Goal: Task Accomplishment & Management: Use online tool/utility

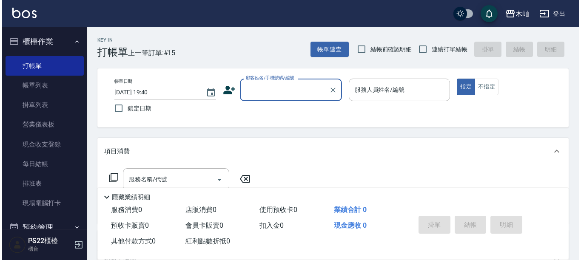
scroll to position [290, 0]
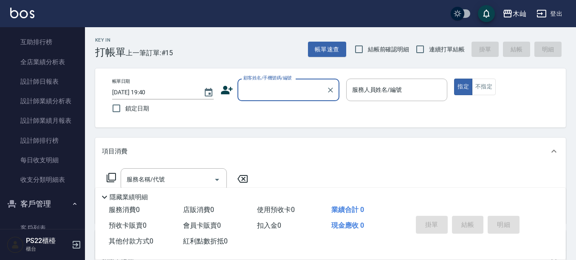
click at [551, 15] on button "登出" at bounding box center [549, 14] width 33 height 16
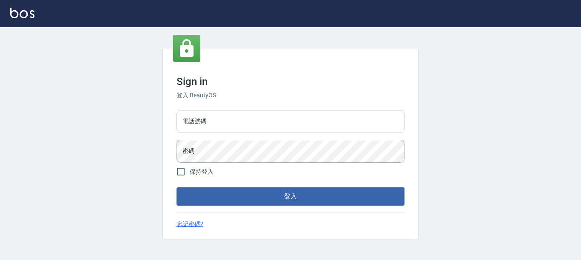
click at [215, 120] on input "電話號碼" at bounding box center [290, 121] width 228 height 23
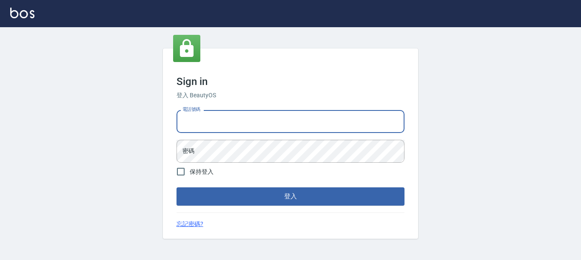
type input "0929726667"
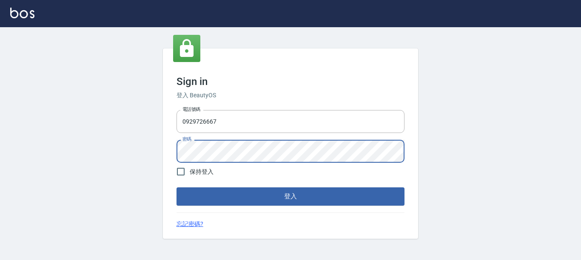
click at [176, 187] on button "登入" at bounding box center [290, 196] width 228 height 18
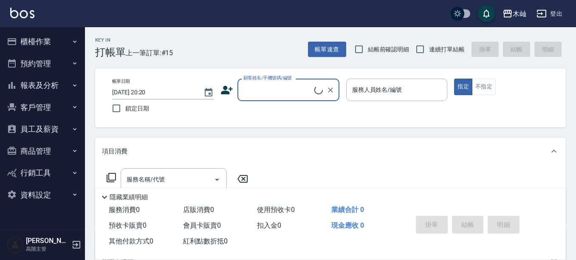
click at [33, 128] on button "員工及薪資" at bounding box center [42, 129] width 78 height 22
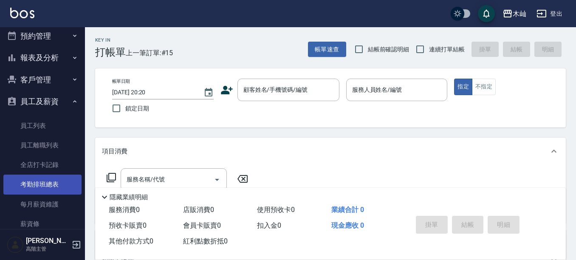
scroll to position [42, 0]
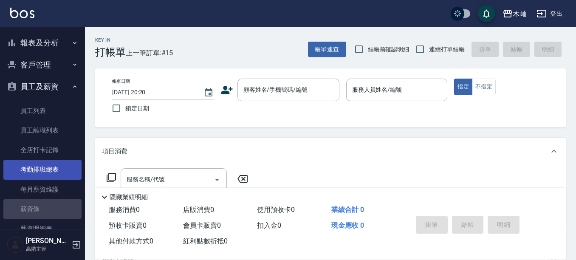
click at [54, 205] on link "薪資條" at bounding box center [42, 209] width 78 height 20
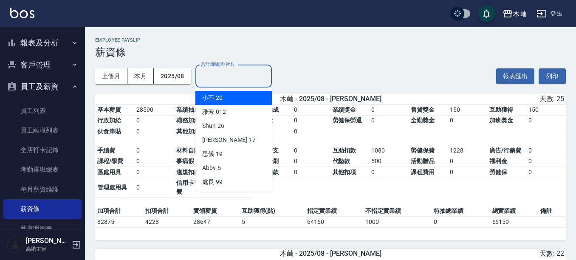
click at [224, 79] on input "設計師編號/姓名" at bounding box center [233, 76] width 69 height 15
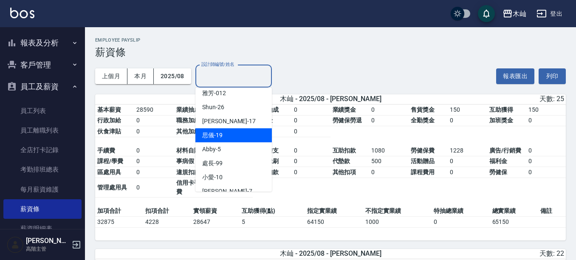
scroll to position [29, 0]
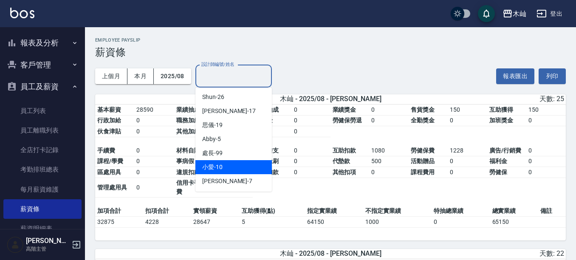
click at [244, 164] on div "小愛 -10" at bounding box center [233, 167] width 76 height 14
type input "小愛-10"
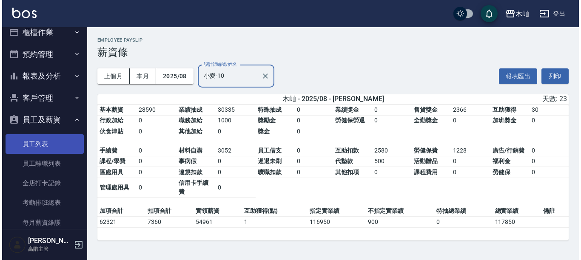
scroll to position [0, 0]
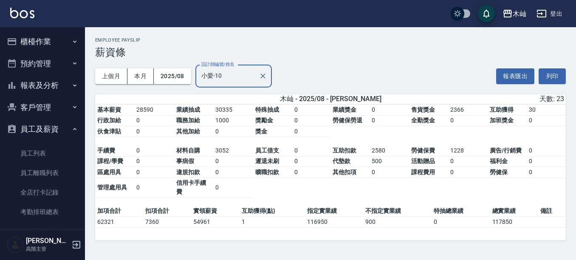
click at [60, 31] on button "櫃檯作業" at bounding box center [42, 42] width 78 height 22
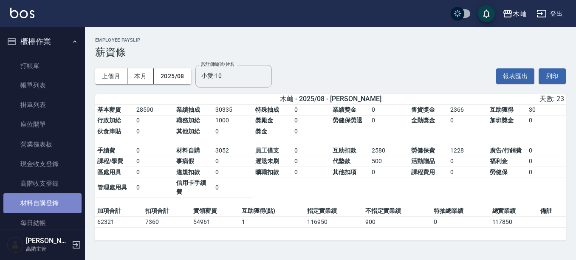
click at [51, 199] on link "材料自購登錄" at bounding box center [42, 203] width 78 height 20
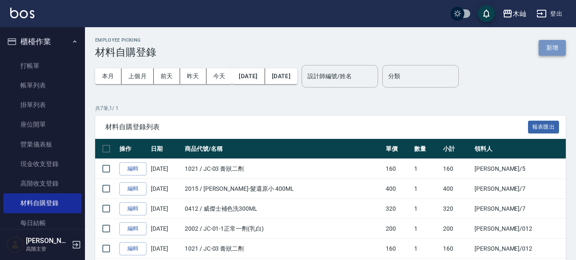
click at [547, 47] on button "新增" at bounding box center [552, 48] width 27 height 16
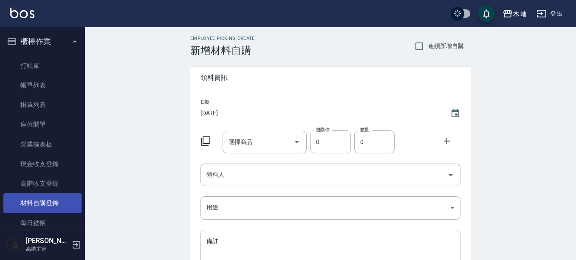
click at [57, 202] on link "材料自購登錄" at bounding box center [42, 203] width 78 height 20
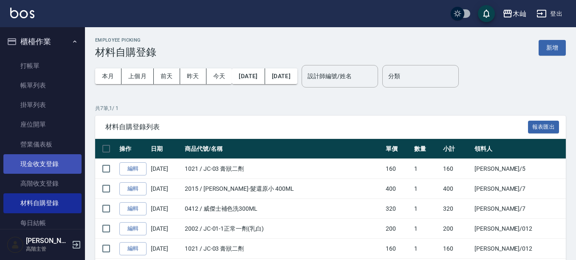
click at [56, 162] on link "現金收支登錄" at bounding box center [42, 164] width 78 height 20
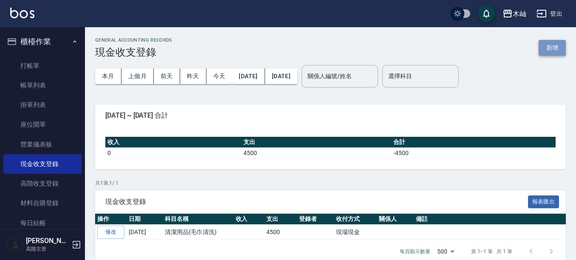
click at [557, 53] on button "新增" at bounding box center [552, 48] width 27 height 16
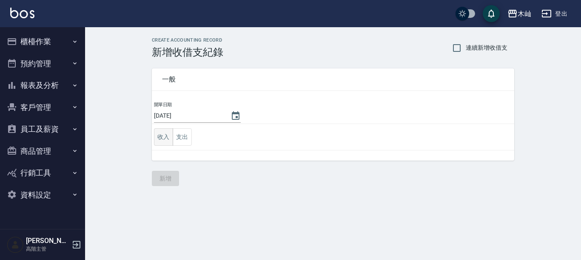
click at [167, 138] on button "收入" at bounding box center [163, 136] width 19 height 17
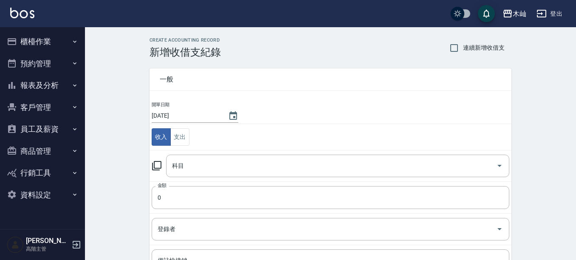
click at [161, 165] on icon at bounding box center [156, 165] width 9 height 9
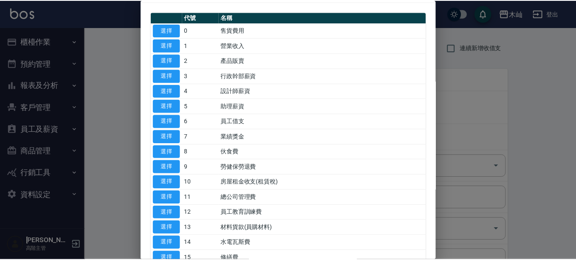
scroll to position [42, 0]
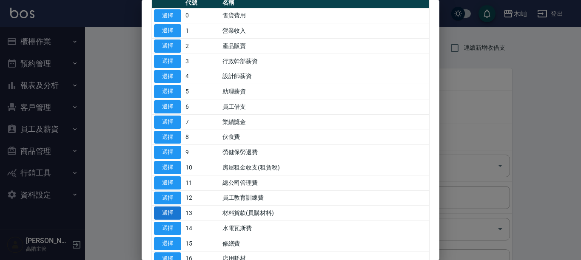
click at [176, 213] on button "選擇" at bounding box center [167, 213] width 27 height 13
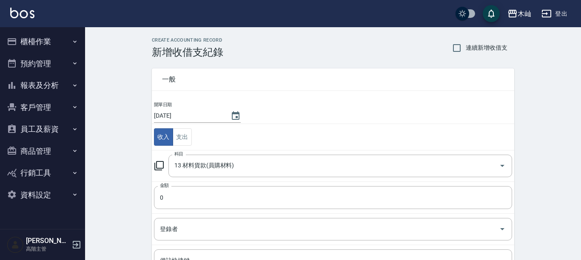
type input "13 材料貨款(員購材料)"
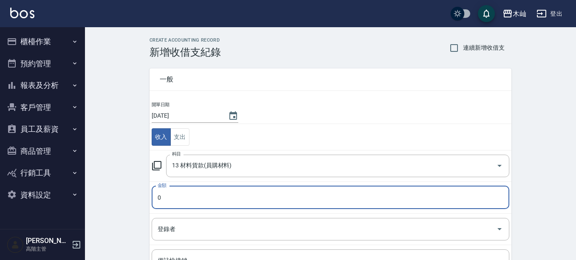
click at [178, 195] on input "0" at bounding box center [331, 197] width 358 height 23
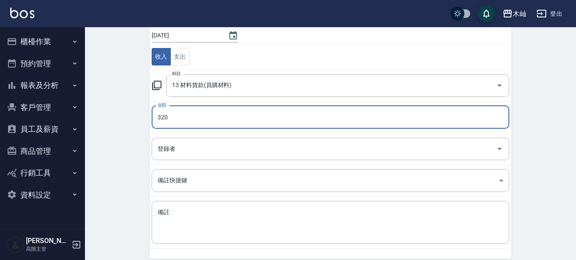
scroll to position [85, 0]
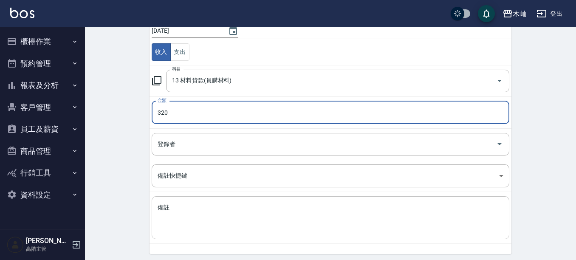
type input "320"
click at [174, 207] on textarea "備註" at bounding box center [331, 218] width 346 height 29
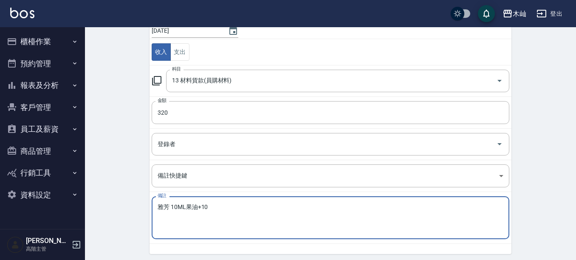
type textarea "雅芳 10ML果油+10"
click at [561, 205] on div "CREATE ACCOUNTING RECORD 新增收借支紀錄 連續新增收借支 一般 開單日期 2025/09/11 收入 支出 科目 13 材料貨款(員購…" at bounding box center [330, 116] width 491 height 348
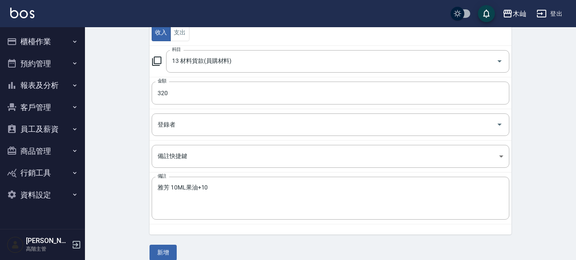
scroll to position [115, 0]
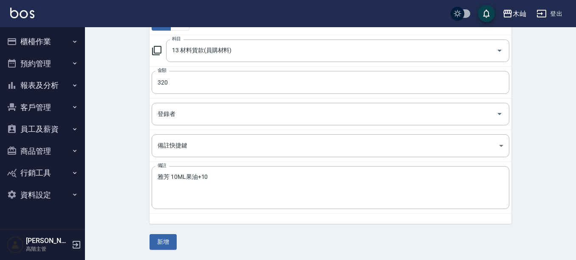
click at [170, 243] on button "新增" at bounding box center [163, 242] width 27 height 16
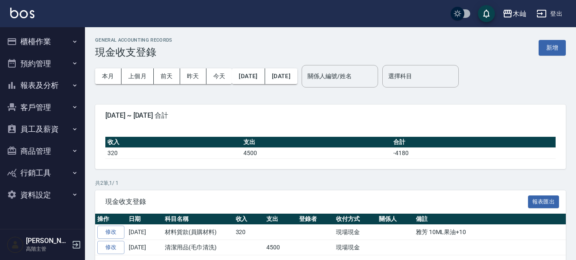
click at [49, 130] on button "員工及薪資" at bounding box center [42, 129] width 78 height 22
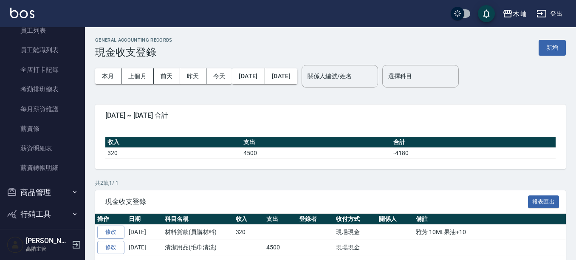
scroll to position [127, 0]
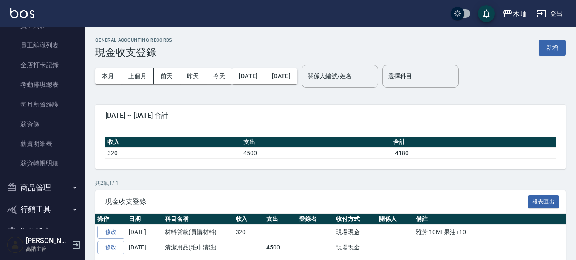
click at [49, 130] on link "薪資條" at bounding box center [42, 124] width 78 height 20
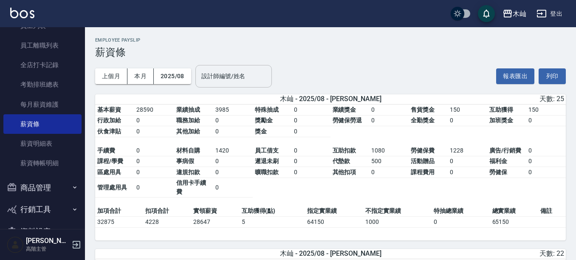
click at [230, 79] on input "設計師編號/姓名" at bounding box center [233, 76] width 69 height 15
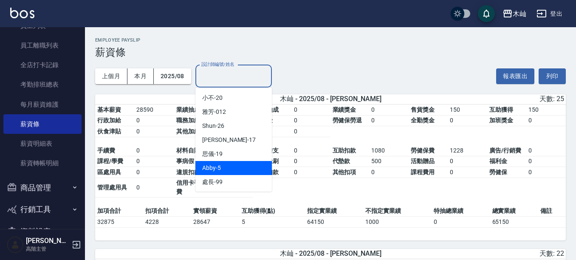
click at [246, 167] on div "Abby -5" at bounding box center [233, 168] width 76 height 14
type input "Abby-5"
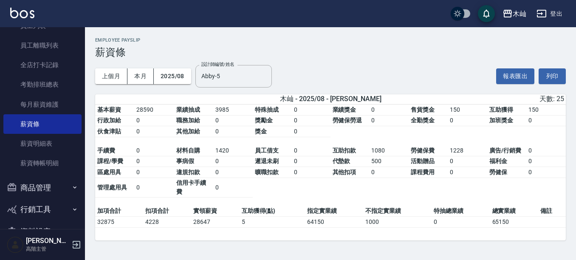
click at [382, 60] on div "上個月 本月 2025/08 設計師編號/姓名 Abby-5 設計師編號/姓名 報表匯出 列印" at bounding box center [330, 76] width 471 height 36
